Goal: Transaction & Acquisition: Book appointment/travel/reservation

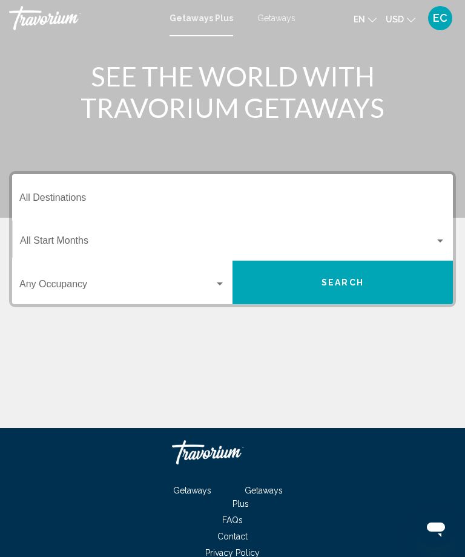
click at [217, 281] on div "Search widget" at bounding box center [219, 285] width 11 height 10
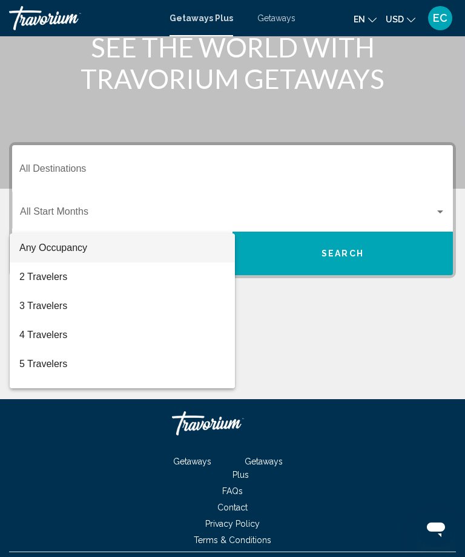
scroll to position [59, 0]
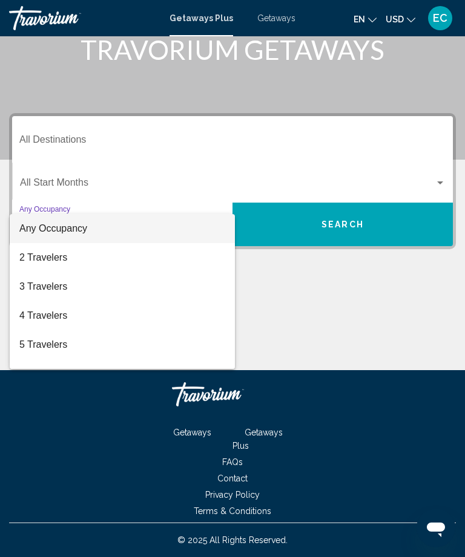
click at [408, 67] on div at bounding box center [232, 278] width 465 height 557
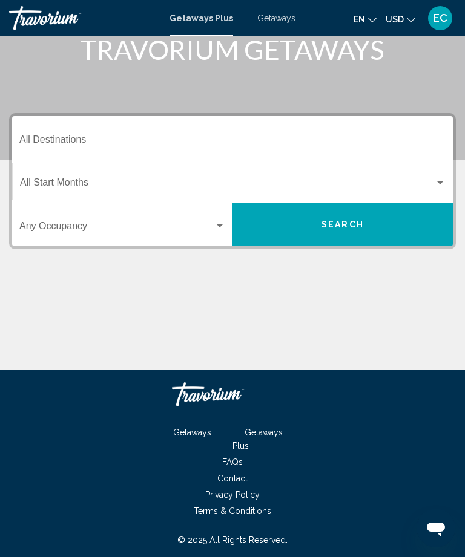
click at [417, 72] on div "Main content" at bounding box center [232, 51] width 465 height 218
click at [447, 177] on div "Start Month All Start Months" at bounding box center [233, 181] width 440 height 38
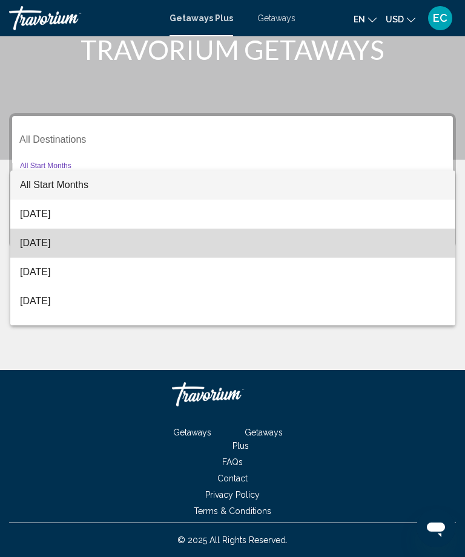
click at [87, 244] on span "September 2025" at bounding box center [232, 243] width 425 height 29
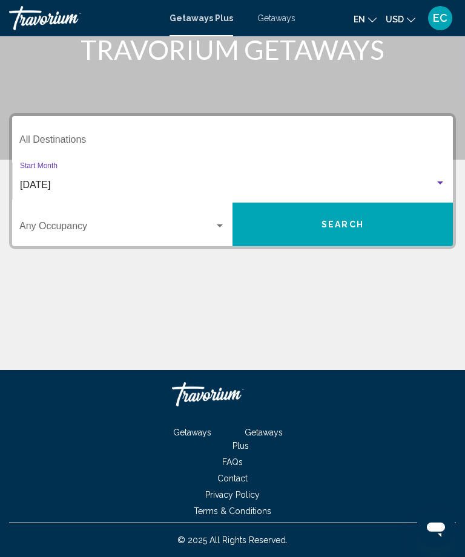
click at [232, 239] on button "Search" at bounding box center [342, 225] width 220 height 44
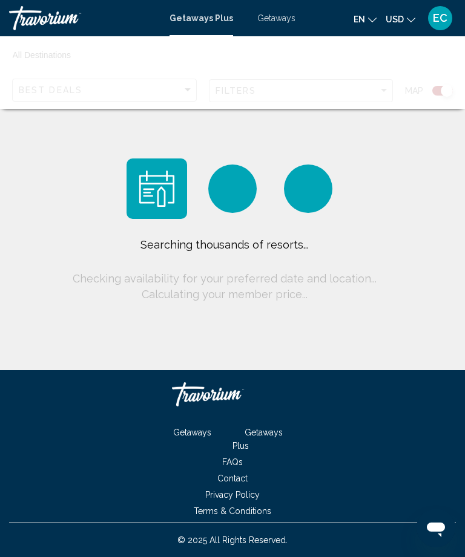
scroll to position [39, 0]
click at [220, 250] on div "Searching thousands of resorts... Checking availability for your preferred date…" at bounding box center [233, 269] width 326 height 65
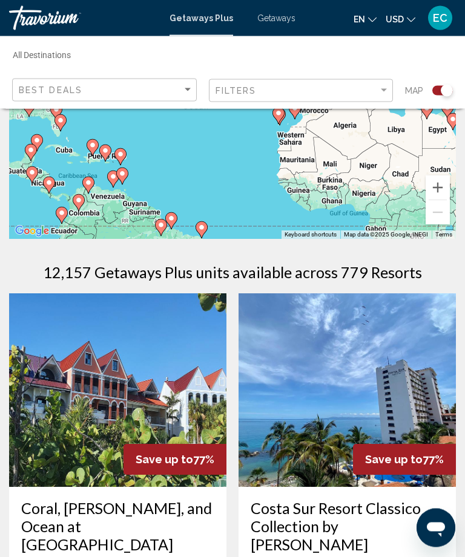
scroll to position [0, 0]
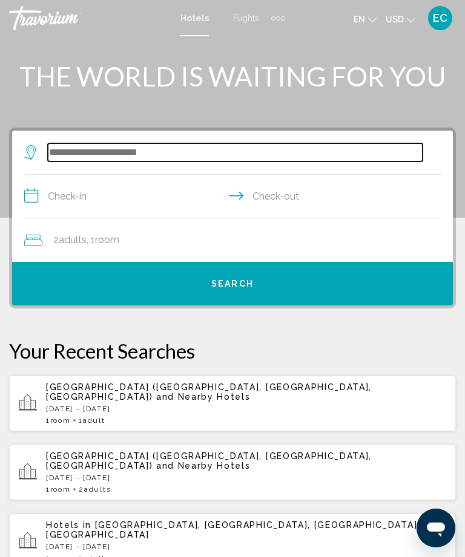
click at [89, 152] on input "Search widget" at bounding box center [235, 152] width 375 height 18
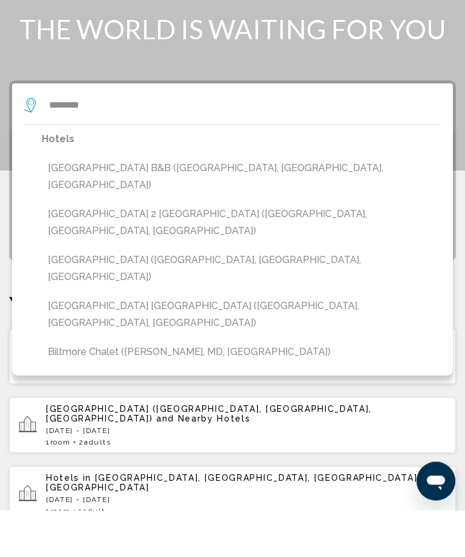
click at [227, 204] on button "[GEOGRAPHIC_DATA] B&B ([GEOGRAPHIC_DATA], [GEOGRAPHIC_DATA], [GEOGRAPHIC_DATA])" at bounding box center [241, 224] width 399 height 40
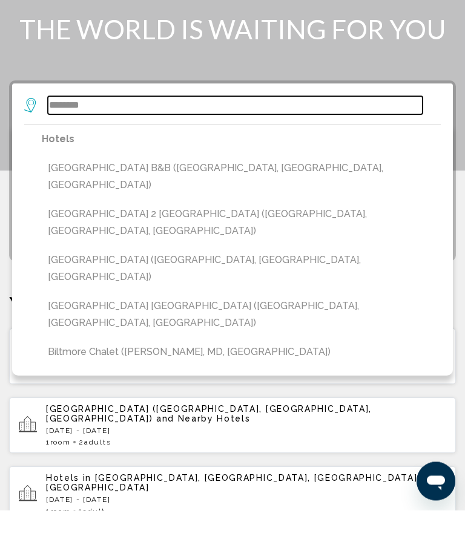
type input "**********"
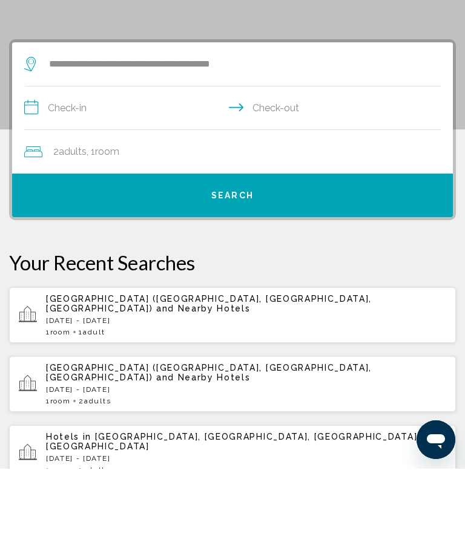
click at [98, 175] on input "**********" at bounding box center [234, 198] width 421 height 47
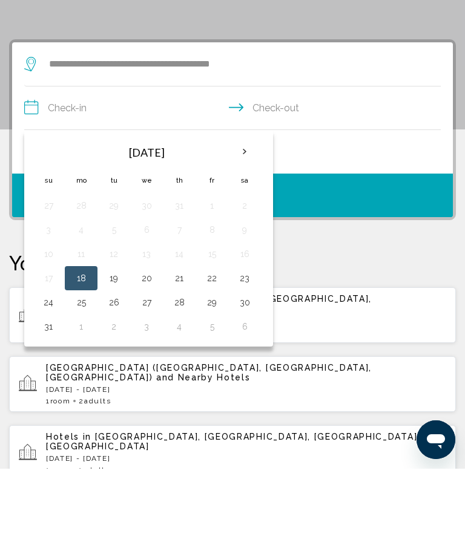
scroll to position [88, 0]
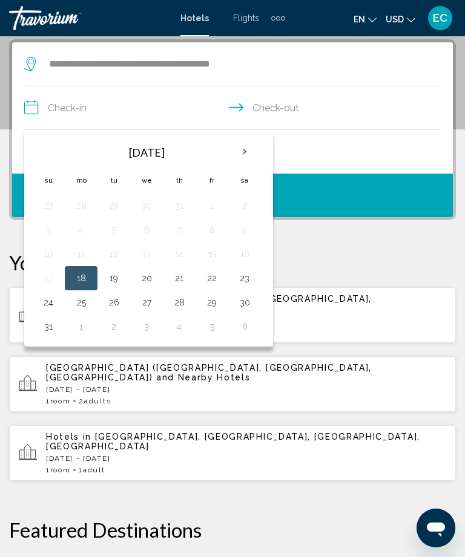
click at [218, 303] on button "29" at bounding box center [211, 302] width 19 height 17
click at [52, 331] on button "31" at bounding box center [48, 326] width 19 height 17
type input "**********"
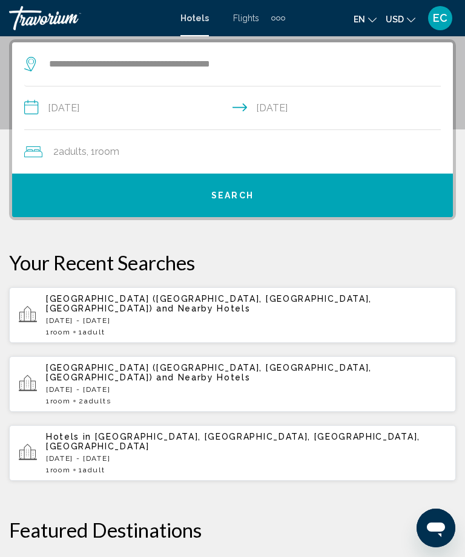
click at [269, 191] on button "Search" at bounding box center [232, 196] width 440 height 44
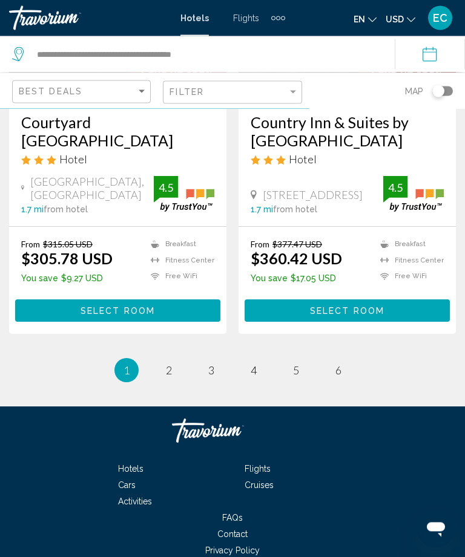
scroll to position [2554, 0]
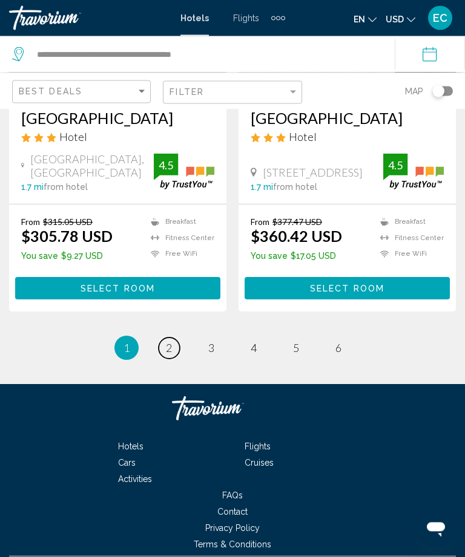
click at [173, 359] on link "page 2" at bounding box center [169, 348] width 21 height 21
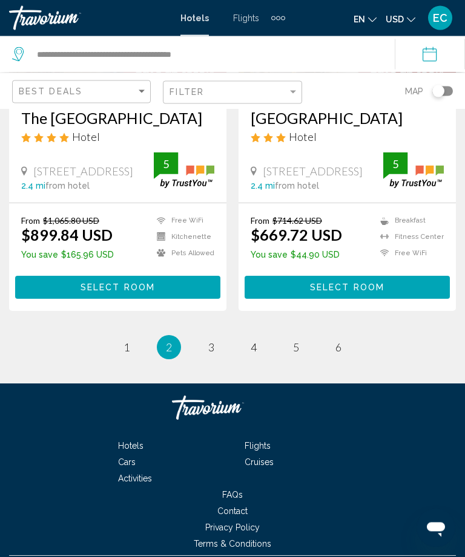
scroll to position [2495, 0]
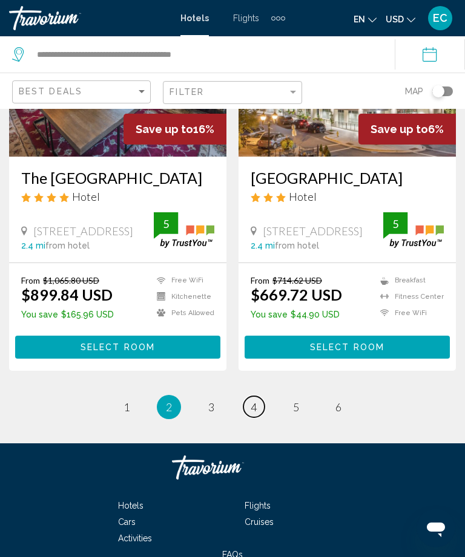
click at [263, 396] on link "page 4" at bounding box center [253, 406] width 21 height 21
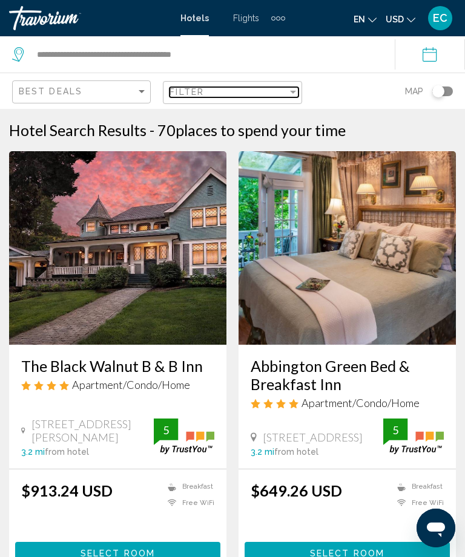
click at [298, 89] on div "Filter" at bounding box center [292, 92] width 11 height 10
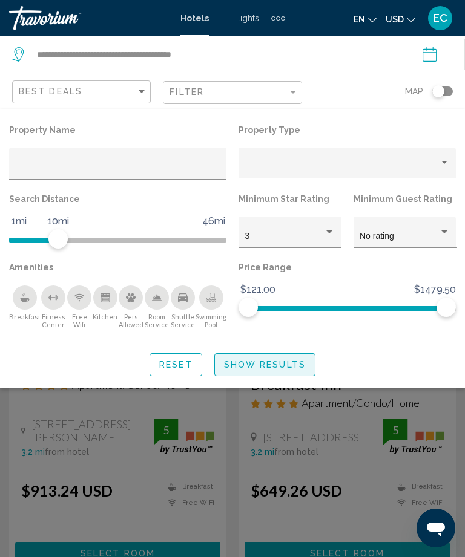
click at [278, 368] on span "Show Results" at bounding box center [265, 366] width 82 height 10
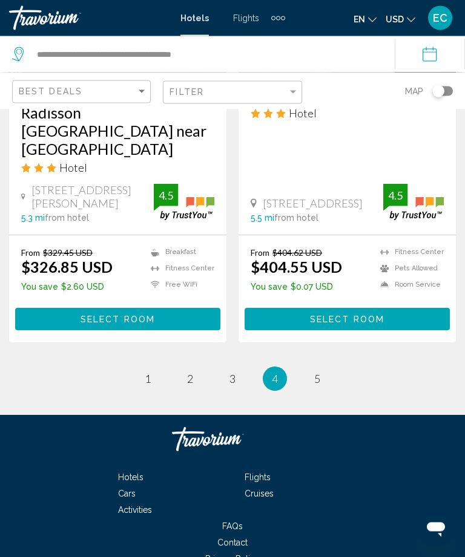
scroll to position [2519, 0]
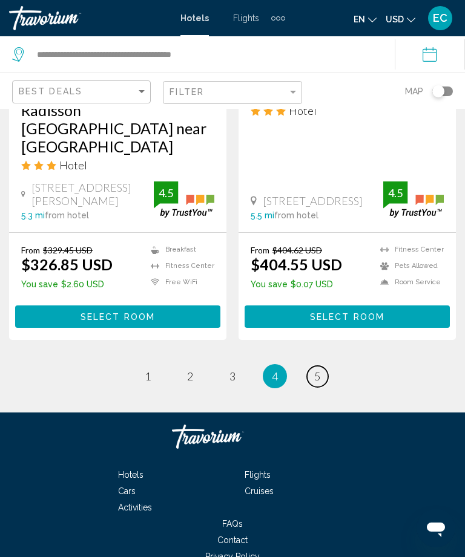
click at [318, 370] on span "5" at bounding box center [317, 376] width 6 height 13
